Goal: Transaction & Acquisition: Purchase product/service

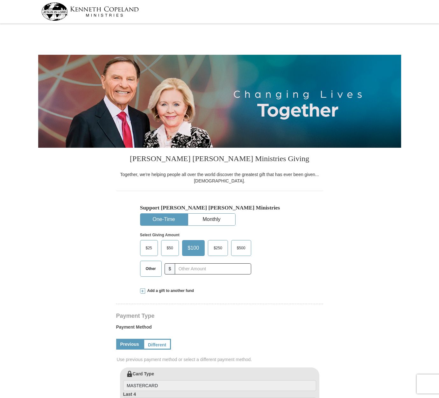
select select "AK"
drag, startPoint x: 169, startPoint y: 258, endPoint x: 171, endPoint y: 266, distance: 7.8
click at [169, 260] on div "$25 $50 $100 $250 $500 Other $" at bounding box center [195, 258] width 111 height 37
click at [154, 270] on span "Other" at bounding box center [151, 269] width 17 height 10
click at [0, 0] on input "Other" at bounding box center [0, 0] width 0 height 0
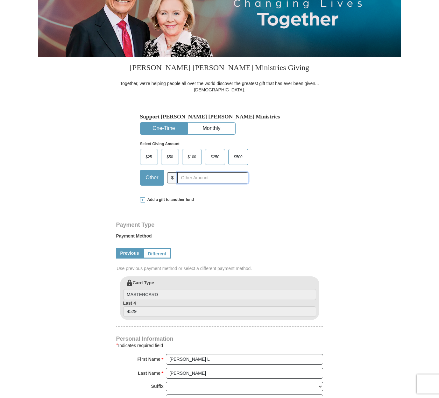
scroll to position [142, 0]
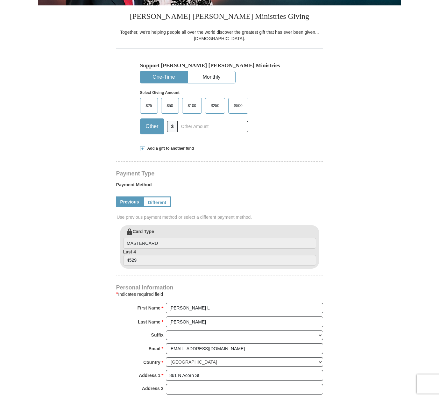
click at [141, 148] on span at bounding box center [142, 148] width 5 height 5
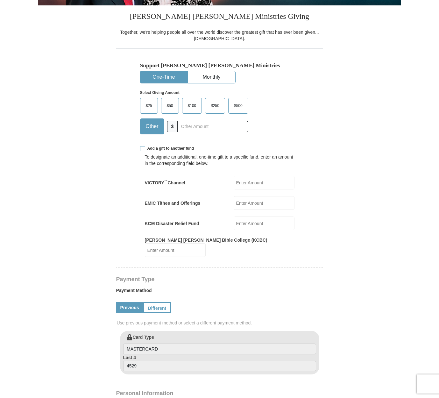
click at [265, 202] on input "EMIC Tithes and Offerings" at bounding box center [264, 203] width 61 height 14
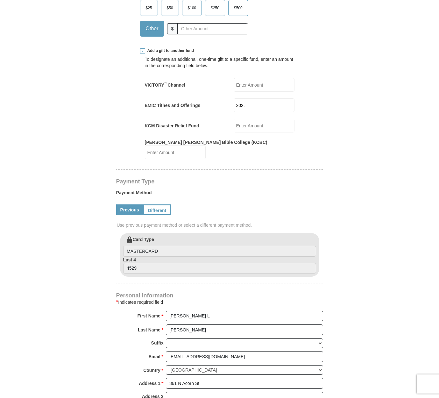
scroll to position [299, 0]
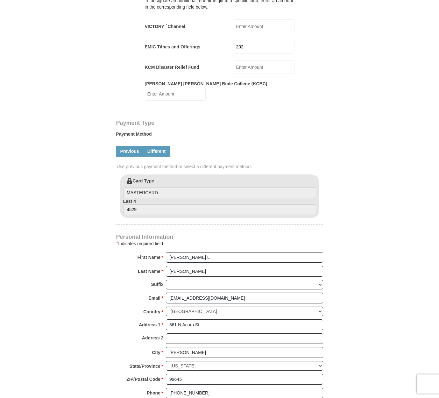
type input "202."
click at [155, 147] on link "Different" at bounding box center [156, 151] width 27 height 11
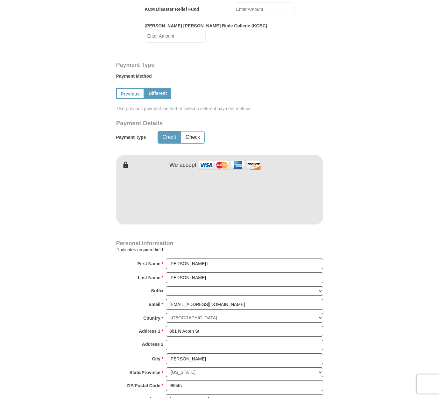
scroll to position [566, 0]
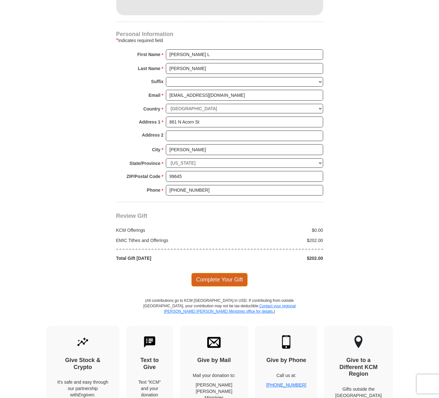
drag, startPoint x: 219, startPoint y: 252, endPoint x: 217, endPoint y: 263, distance: 10.4
click at [217, 273] on span "Complete Your Gift" at bounding box center [219, 279] width 56 height 13
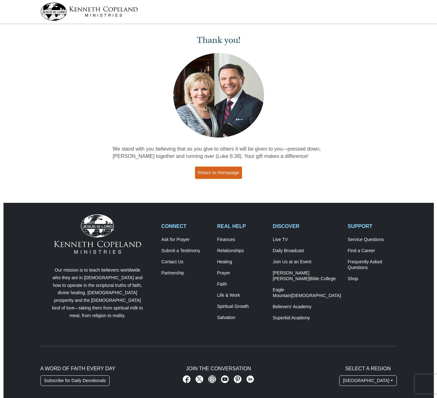
click at [223, 175] on link "Return to Homepage" at bounding box center [218, 173] width 47 height 12
